Goal: Task Accomplishment & Management: Complete application form

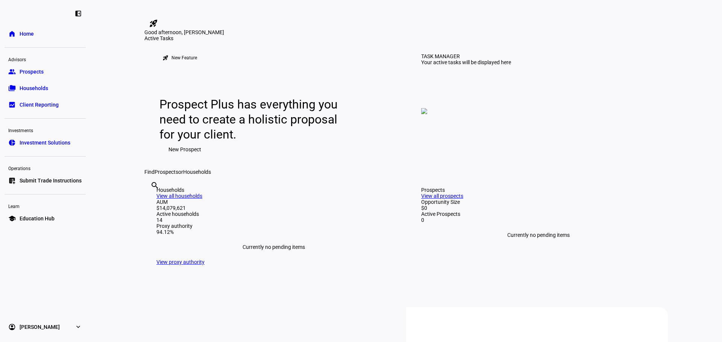
click at [152, 200] on input "text" at bounding box center [151, 195] width 2 height 9
type input "[PERSON_NAME]"
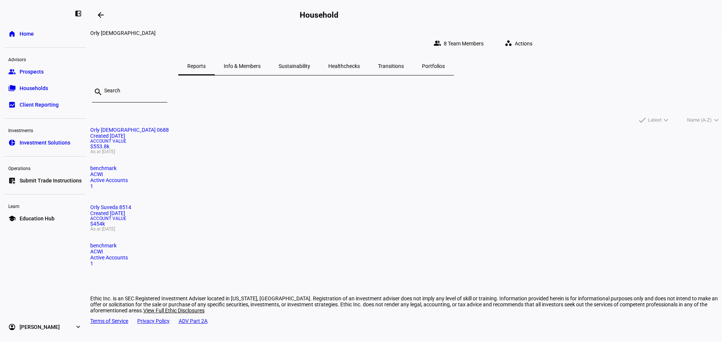
click at [392, 204] on mat-card "Orly Suveda 8514 Created [DATE] Account Value $454k As at [DATE] benchmark ACWI…" at bounding box center [405, 235] width 631 height 62
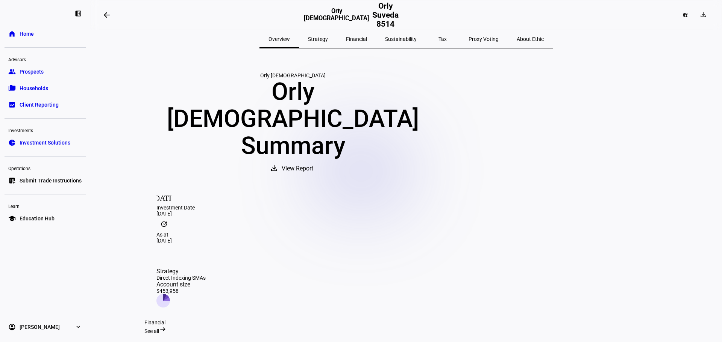
click at [108, 10] on span at bounding box center [107, 15] width 18 height 18
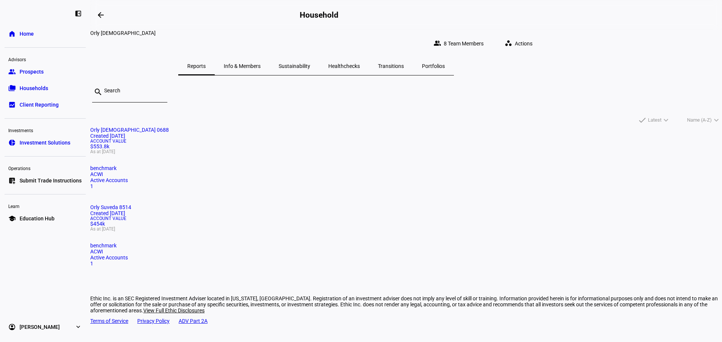
click at [532, 38] on span "Actions" at bounding box center [524, 43] width 18 height 15
click at [26, 17] on div at bounding box center [361, 171] width 722 height 342
click at [27, 10] on div at bounding box center [28, 13] width 38 height 8
click at [100, 14] on mat-icon "arrow_backwards" at bounding box center [100, 15] width 9 height 9
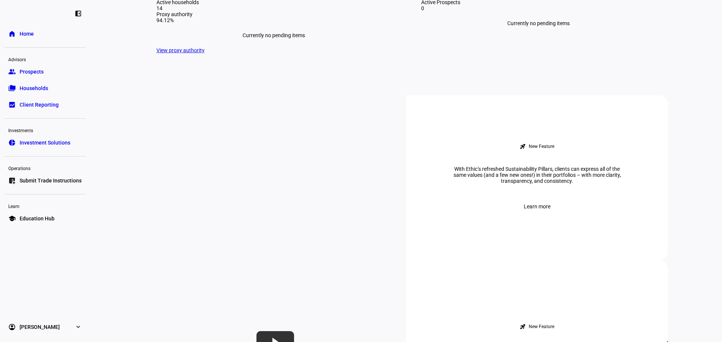
scroll to position [188, 0]
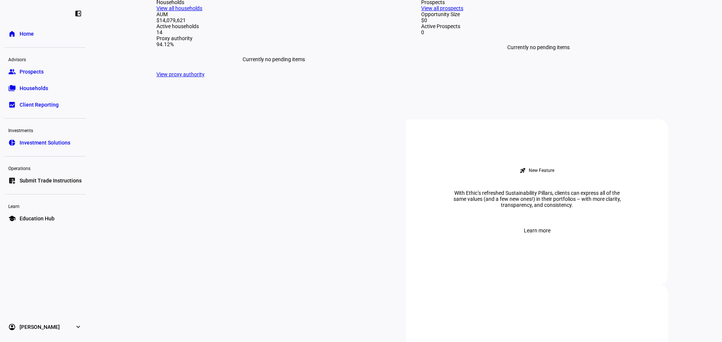
click at [152, 12] on input "text" at bounding box center [151, 7] width 2 height 9
type input "suv"
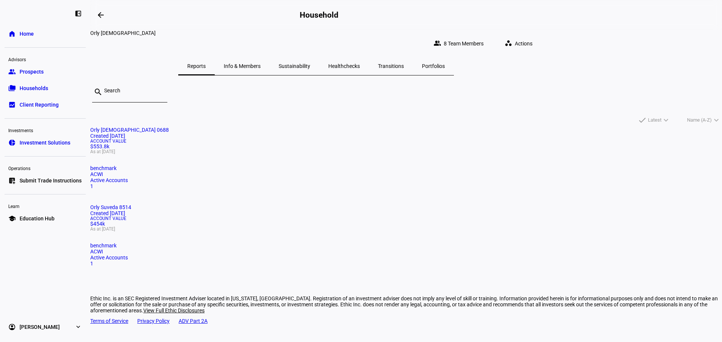
click at [438, 217] on div "Account Value $454k As at [DATE]" at bounding box center [405, 224] width 631 height 15
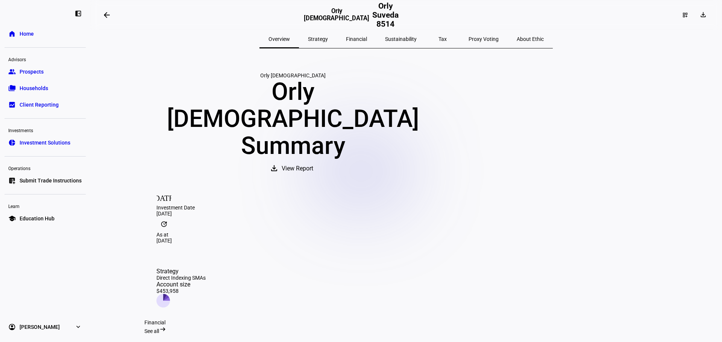
click at [29, 32] on span "Home" at bounding box center [27, 34] width 14 height 8
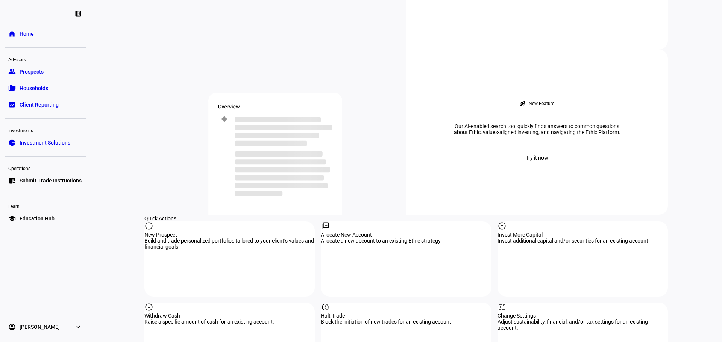
scroll to position [601, 0]
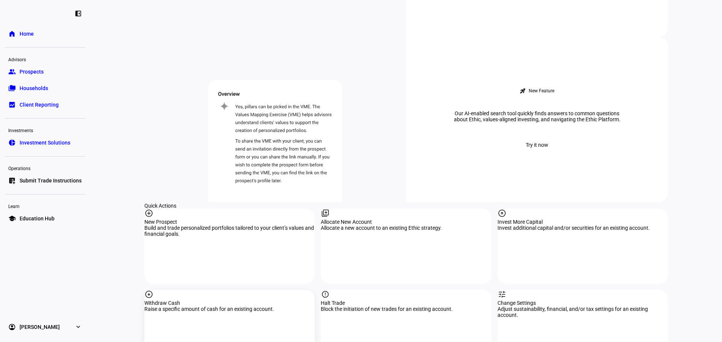
click at [212, 290] on div "arrow_circle_down Withdraw Cash Raise a specific amount of cash for an existing…" at bounding box center [229, 327] width 170 height 75
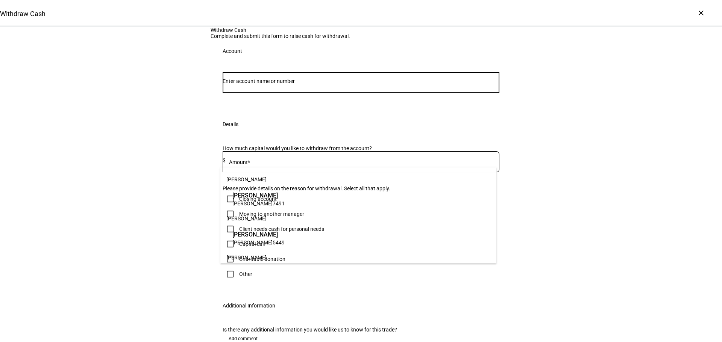
click at [234, 84] on input "Number" at bounding box center [361, 81] width 277 height 6
paste input "498-8514"
drag, startPoint x: 291, startPoint y: 158, endPoint x: 204, endPoint y: 148, distance: 87.4
click at [204, 148] on div "Withdraw Cash Complete and submit this form to raise cash for withdrawal. Accou…" at bounding box center [361, 201] width 722 height 348
paste input "3"
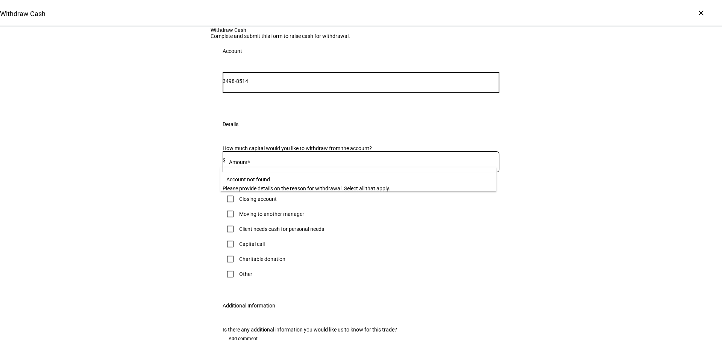
click at [240, 84] on input "3498-8514" at bounding box center [361, 81] width 277 height 6
click at [192, 168] on div "Withdraw Cash Complete and submit this form to raise cash for withdrawal. Accou…" at bounding box center [361, 201] width 722 height 348
click at [245, 84] on input "34988514" at bounding box center [361, 81] width 277 height 6
click at [271, 84] on input "34988514" at bounding box center [361, 81] width 277 height 6
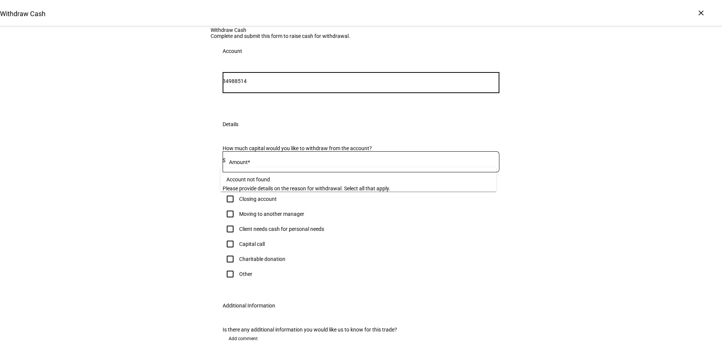
click at [271, 84] on input "34988514" at bounding box center [361, 81] width 277 height 6
type input "suve"
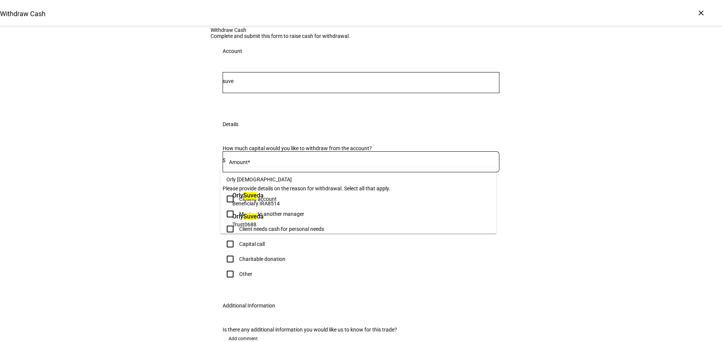
click at [267, 201] on span "Beneficiary IRA" at bounding box center [249, 204] width 35 height 6
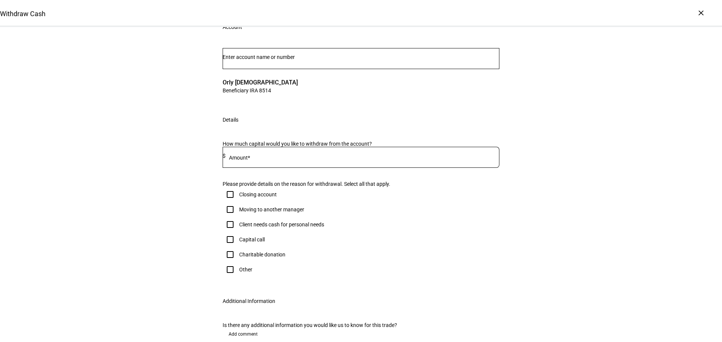
scroll to position [38, 0]
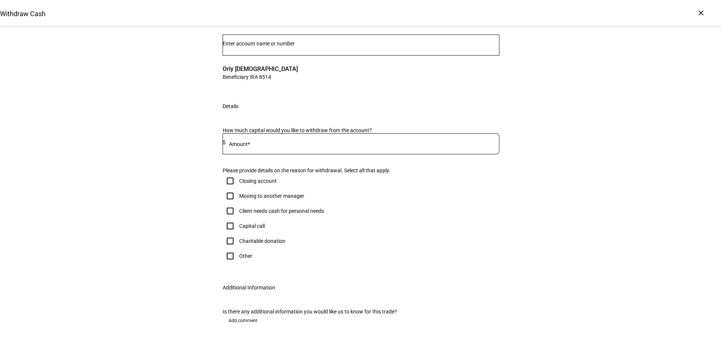
click at [251, 145] on input at bounding box center [363, 142] width 274 height 6
type input "56,000.00"
click at [135, 255] on div "Withdraw Cash Complete and submit this form to raise cash for withdrawal. Accou…" at bounding box center [361, 173] width 722 height 368
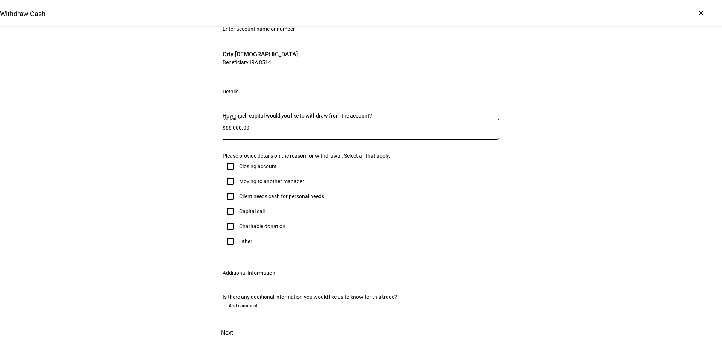
scroll to position [113, 0]
click at [229, 249] on input "Other" at bounding box center [230, 241] width 15 height 15
checkbox input "true"
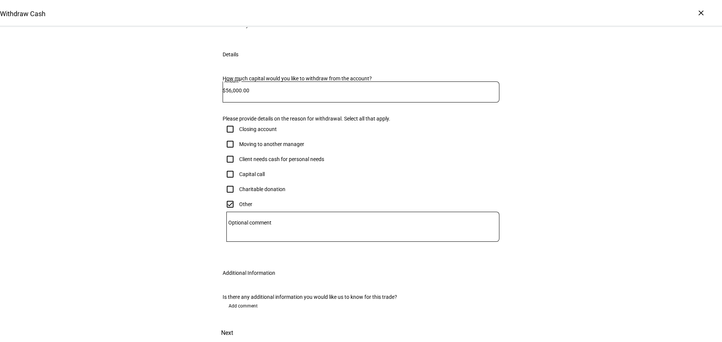
click at [246, 226] on mat-label "Optional comment" at bounding box center [249, 223] width 43 height 6
click at [246, 236] on textarea "Optional comment" at bounding box center [362, 227] width 273 height 18
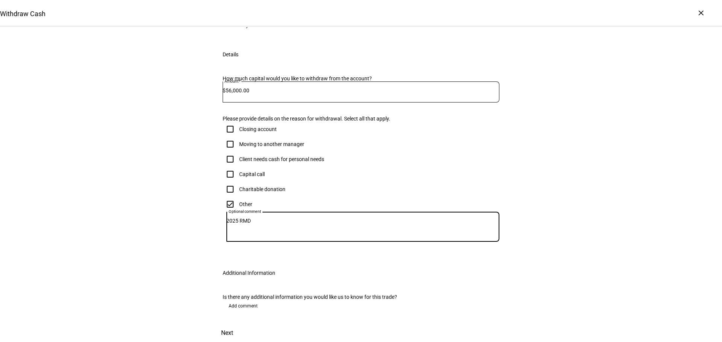
type textarea "2025 RMD"
click at [634, 188] on div "Withdraw Cash Complete and submit this form to raise cash for withdrawal. Accou…" at bounding box center [361, 140] width 722 height 405
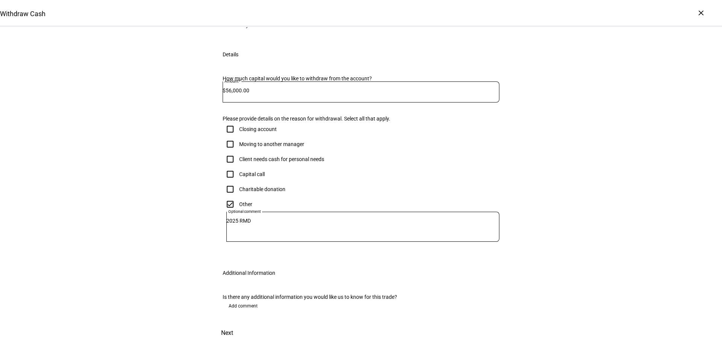
scroll to position [241, 0]
click at [233, 324] on span "Next" at bounding box center [227, 333] width 12 height 18
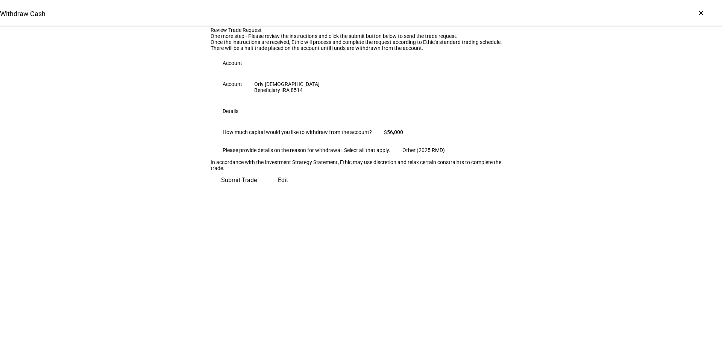
scroll to position [20, 0]
click at [257, 189] on span "Submit Trade" at bounding box center [239, 180] width 36 height 18
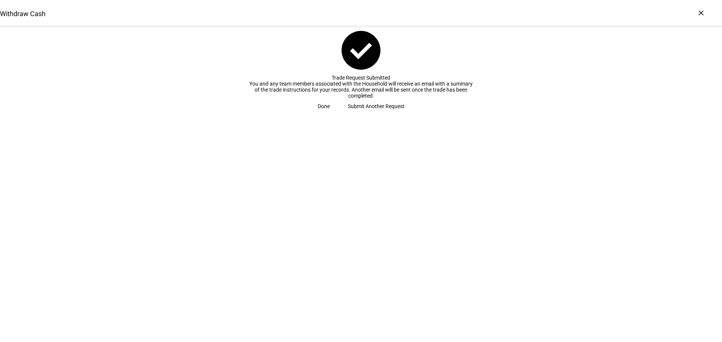
drag, startPoint x: 427, startPoint y: 151, endPoint x: 283, endPoint y: 104, distance: 152.0
click at [283, 99] on div "Trade Request Submitted You and any team members associated with the Household …" at bounding box center [361, 87] width 226 height 24
copy div "Trade Request Submitted You and any team members associated with the Household …"
